Goal: Transaction & Acquisition: Subscribe to service/newsletter

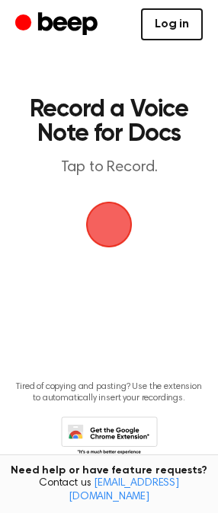
click at [173, 24] on link "Log in" at bounding box center [172, 24] width 62 height 32
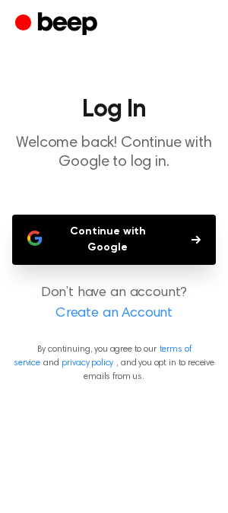
click at [97, 237] on button "Continue with Google" at bounding box center [114, 240] width 204 height 50
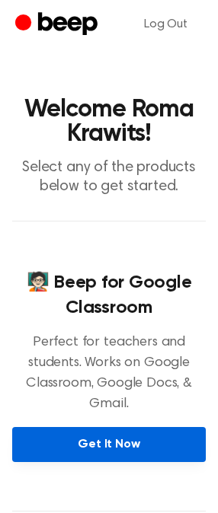
click at [116, 446] on link "Get It Now" at bounding box center [108, 444] width 193 height 35
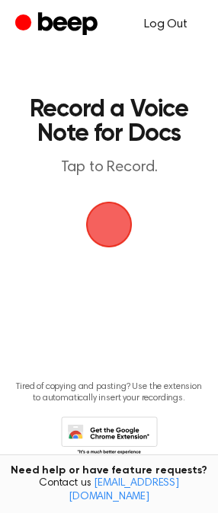
click at [170, 18] on link "Log Out" at bounding box center [166, 24] width 74 height 37
